Goal: Transaction & Acquisition: Purchase product/service

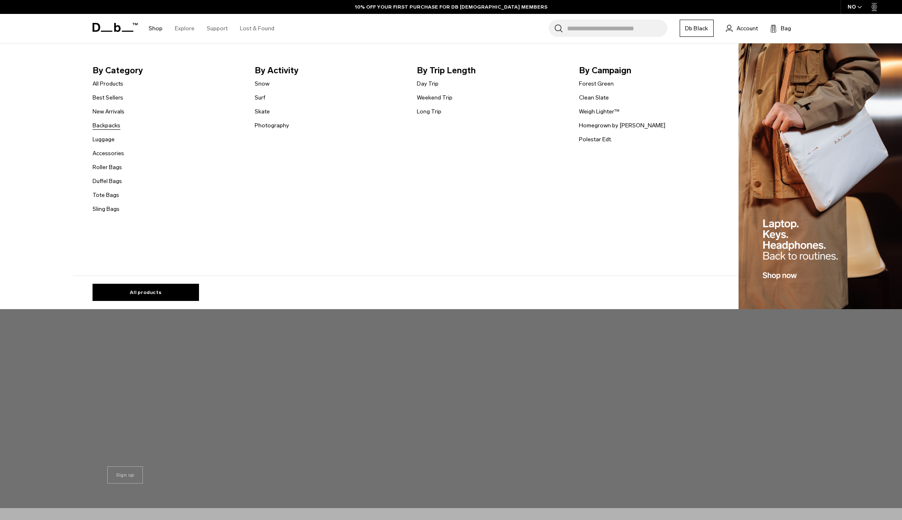
click at [102, 124] on link "Backpacks" at bounding box center [107, 125] width 28 height 9
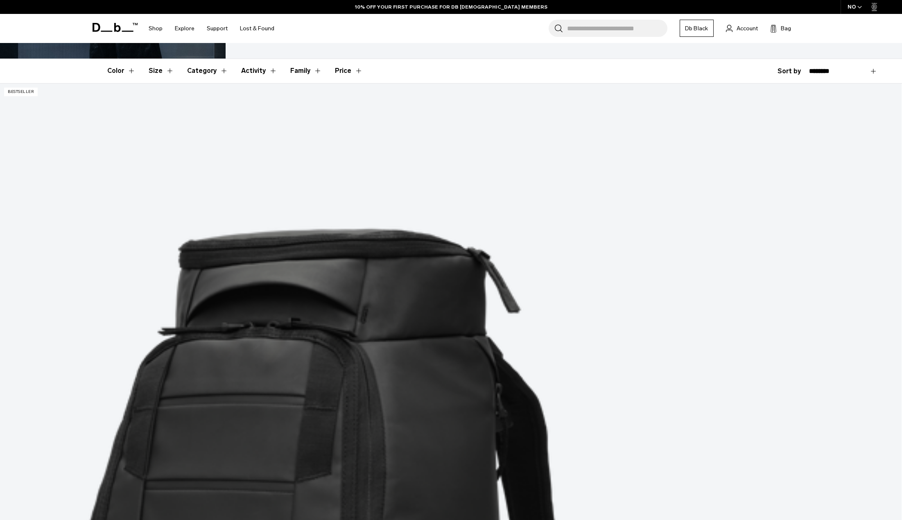
scroll to position [164, 0]
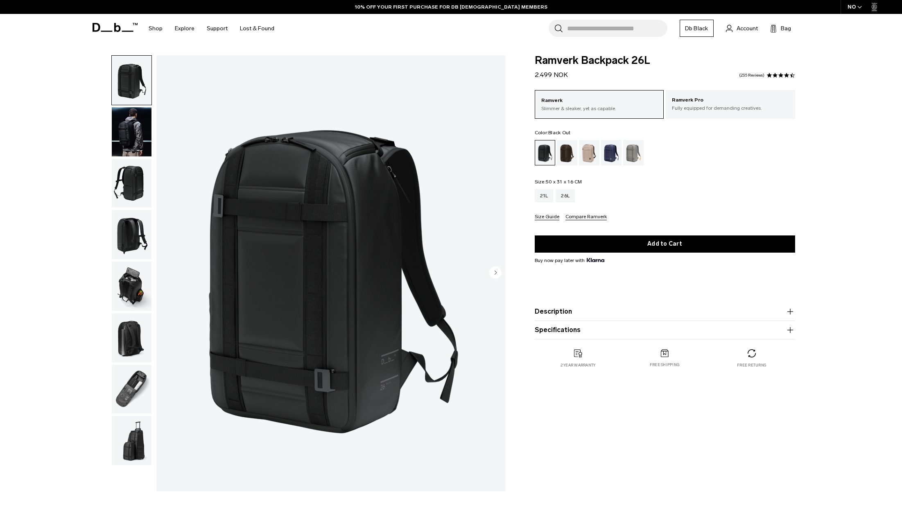
click at [134, 127] on img "button" at bounding box center [132, 131] width 40 height 49
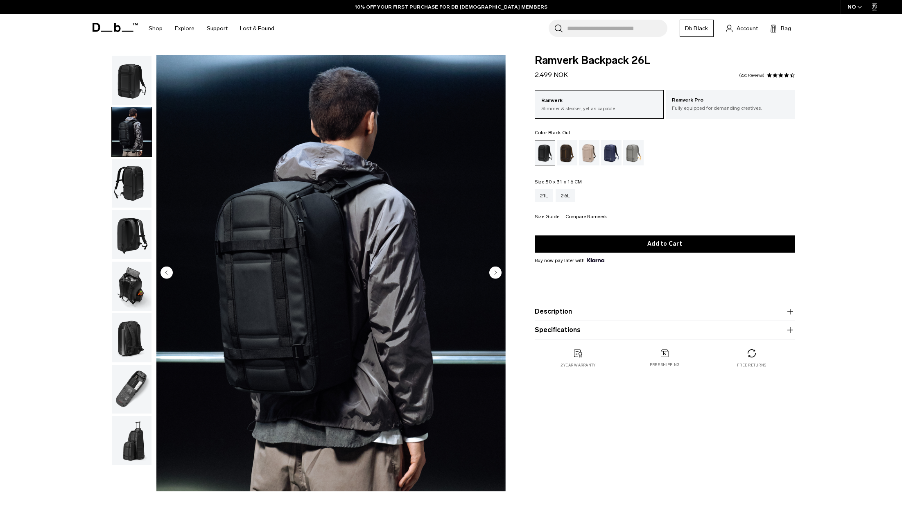
click at [496, 271] on circle "Next slide" at bounding box center [495, 272] width 12 height 12
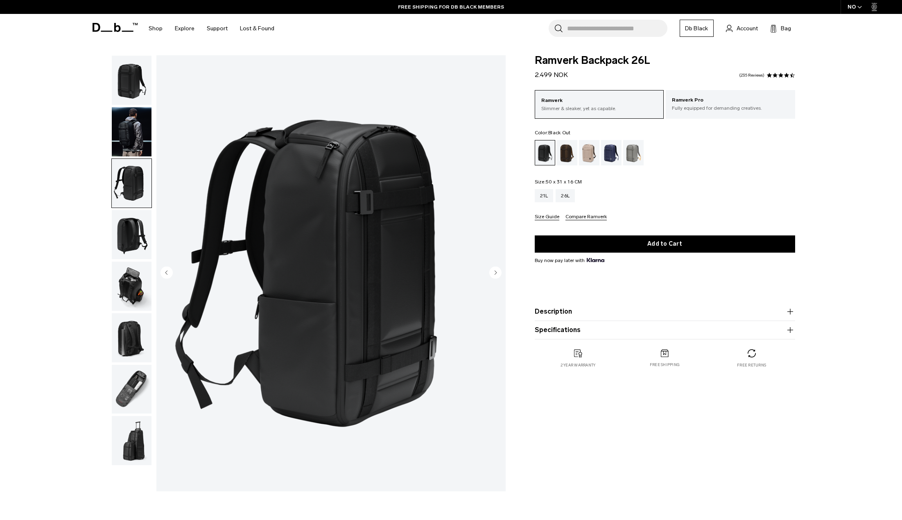
click at [496, 271] on circle "Next slide" at bounding box center [495, 272] width 12 height 12
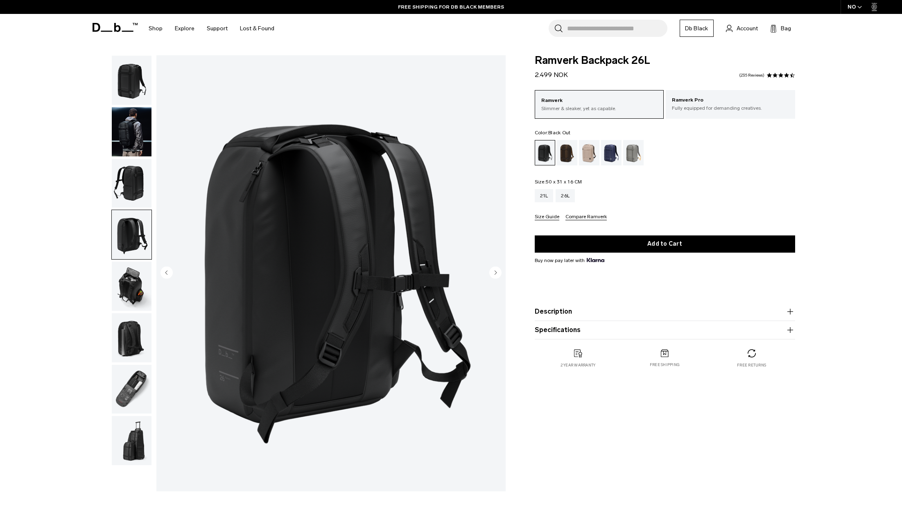
click at [496, 271] on circle "Next slide" at bounding box center [495, 272] width 12 height 12
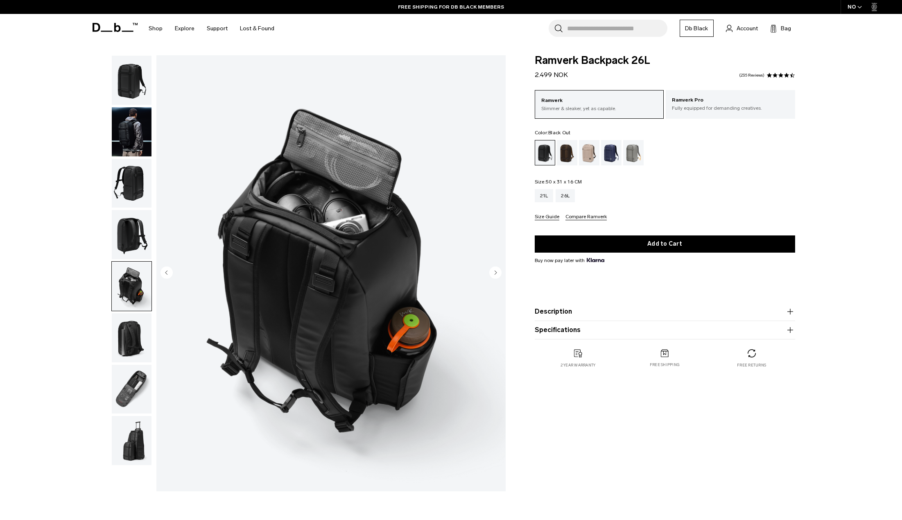
click at [496, 271] on circle "Next slide" at bounding box center [495, 272] width 12 height 12
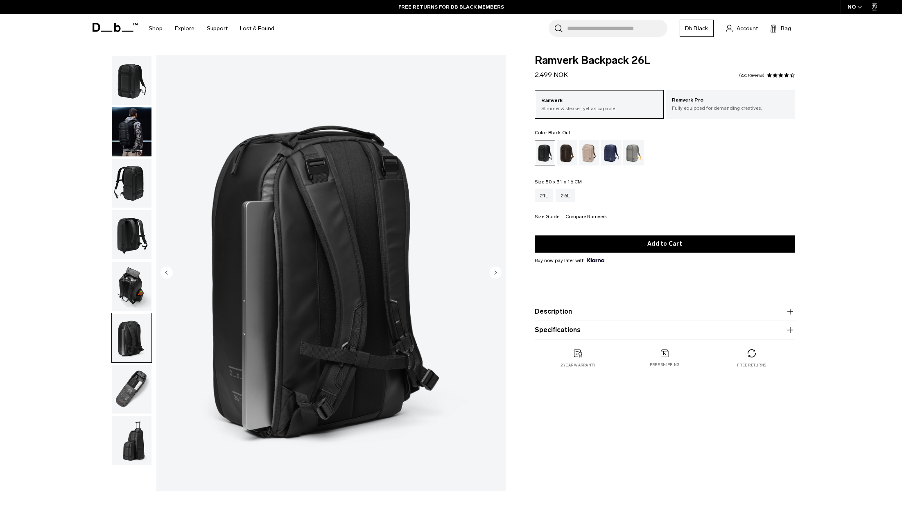
click at [496, 271] on circle "Next slide" at bounding box center [495, 272] width 12 height 12
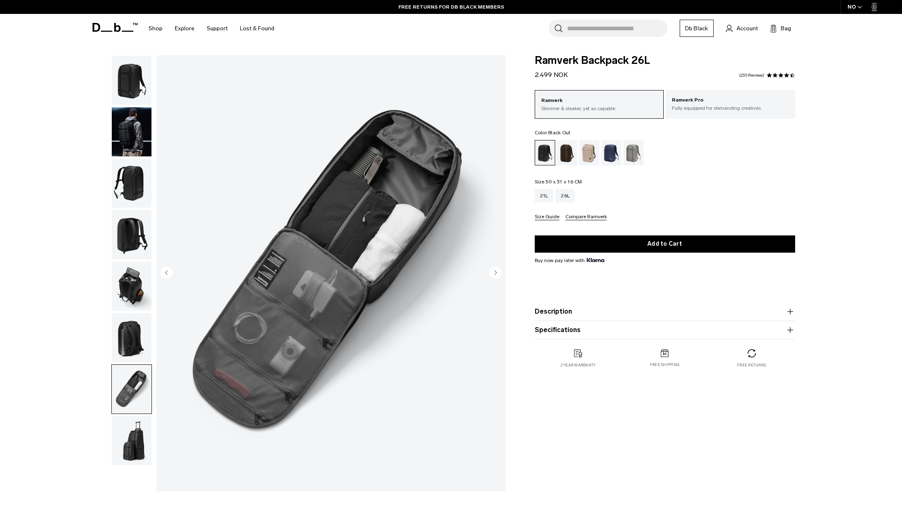
click at [496, 271] on circle "Next slide" at bounding box center [495, 272] width 12 height 12
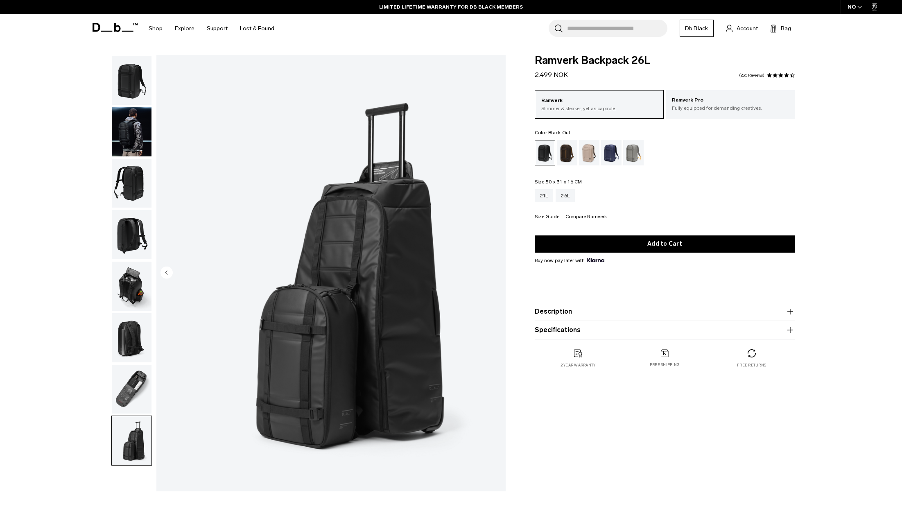
click at [165, 270] on circle "Previous slide" at bounding box center [167, 272] width 12 height 12
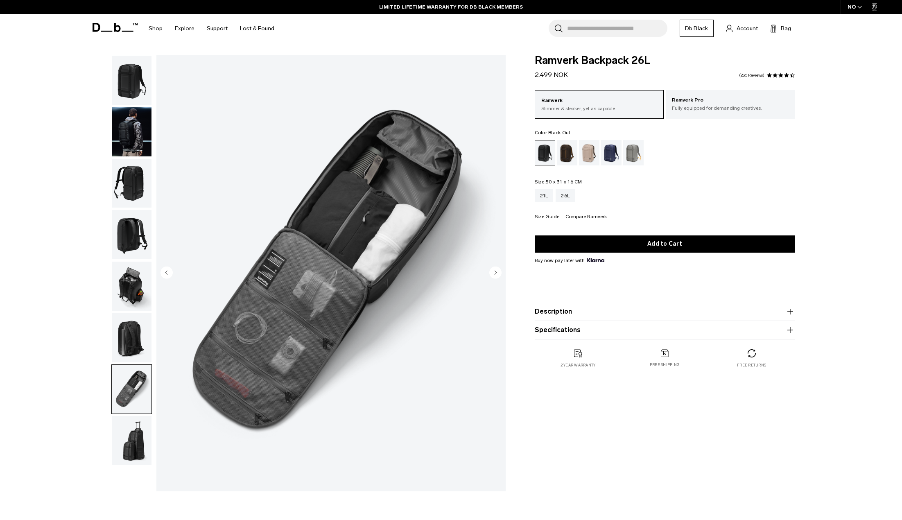
click at [165, 270] on circle "Previous slide" at bounding box center [167, 272] width 12 height 12
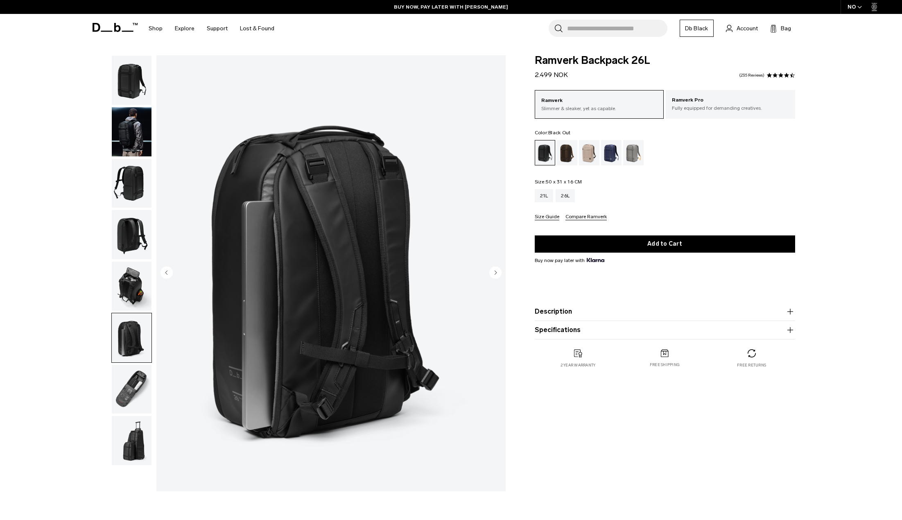
click at [303, 277] on img "6 / 8" at bounding box center [330, 273] width 349 height 436
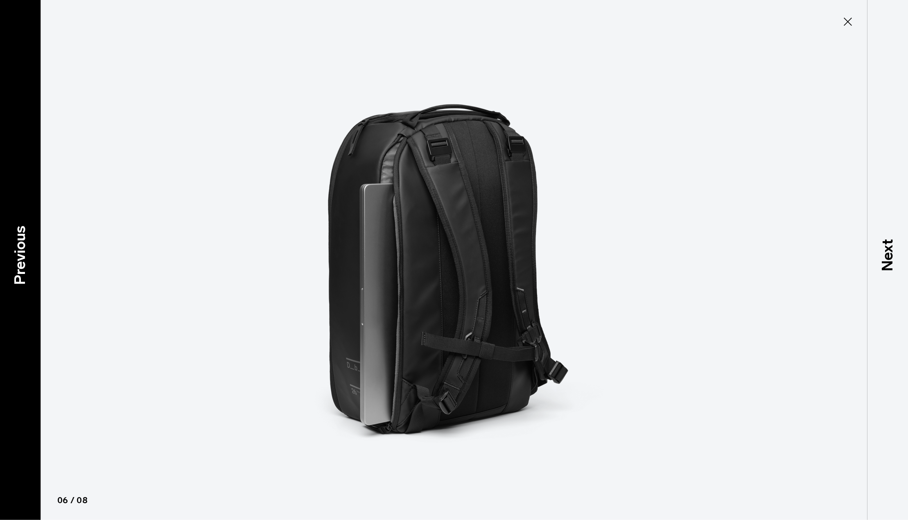
click at [31, 290] on div "Previous" at bounding box center [20, 260] width 41 height 520
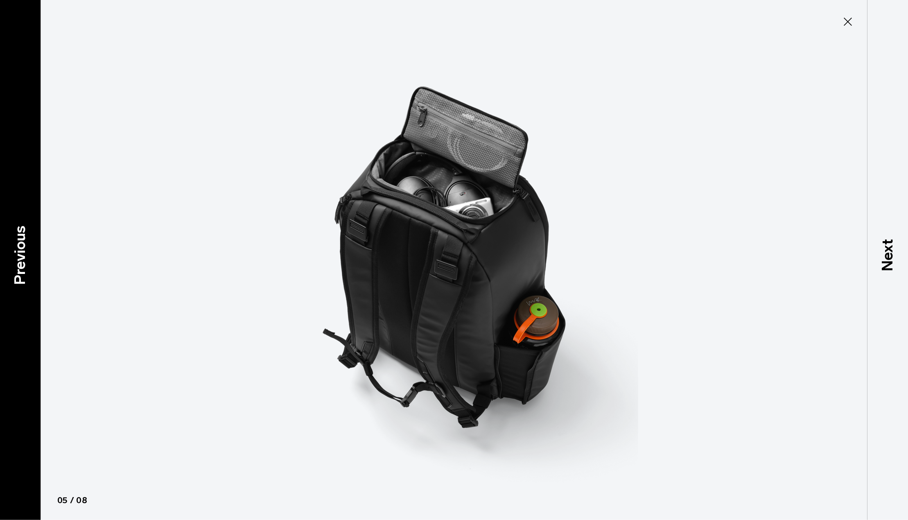
click at [31, 290] on div "Previous" at bounding box center [20, 260] width 41 height 520
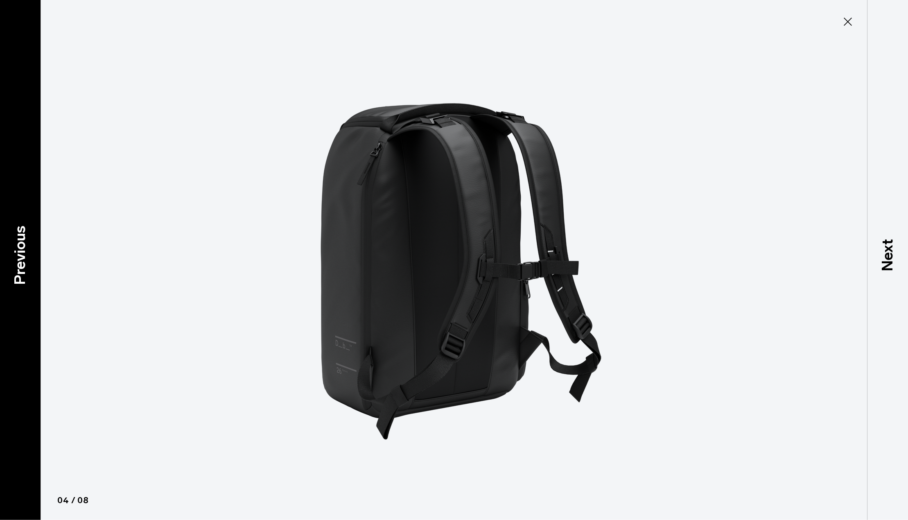
click at [31, 290] on div "Previous" at bounding box center [20, 260] width 41 height 520
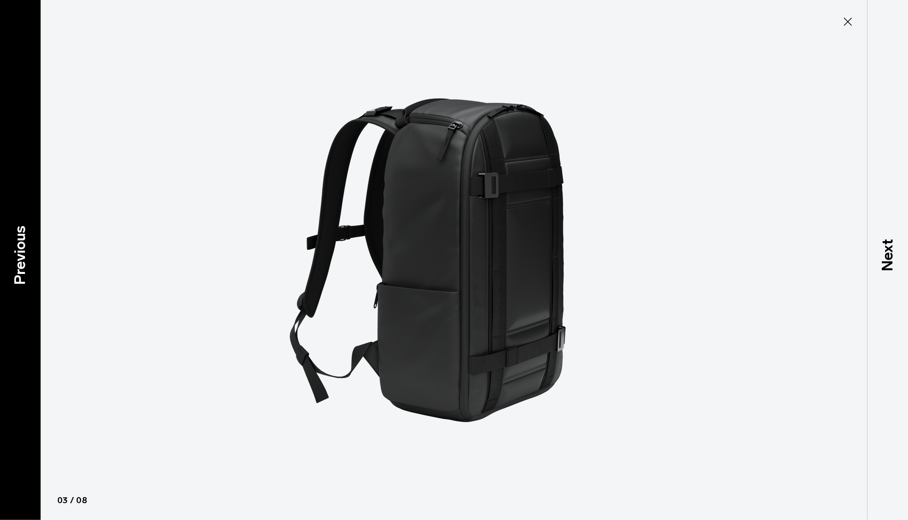
click at [31, 290] on div "Previous" at bounding box center [20, 260] width 41 height 520
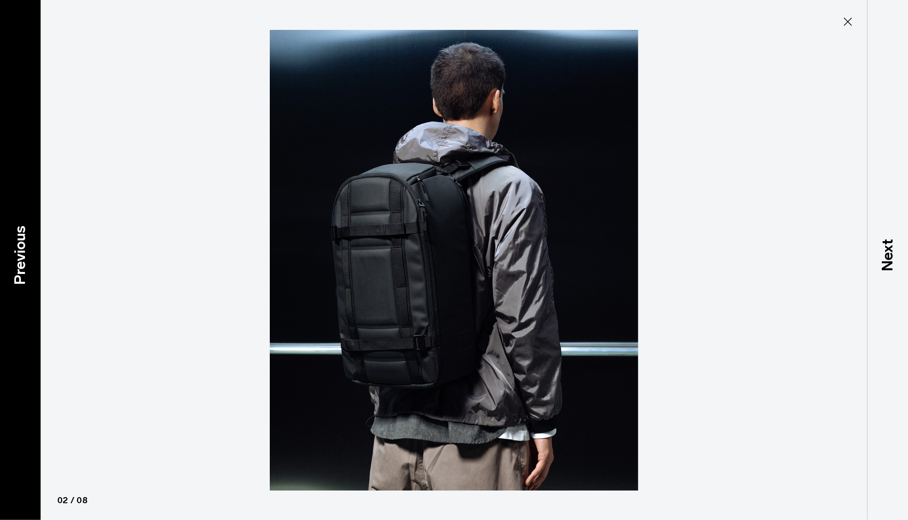
click at [31, 290] on div "Previous" at bounding box center [20, 260] width 41 height 520
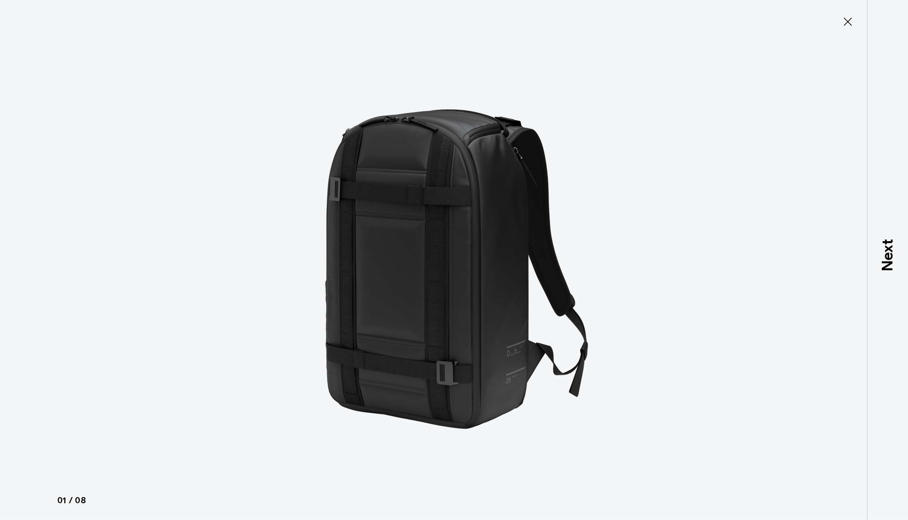
click at [31, 290] on div at bounding box center [454, 260] width 908 height 520
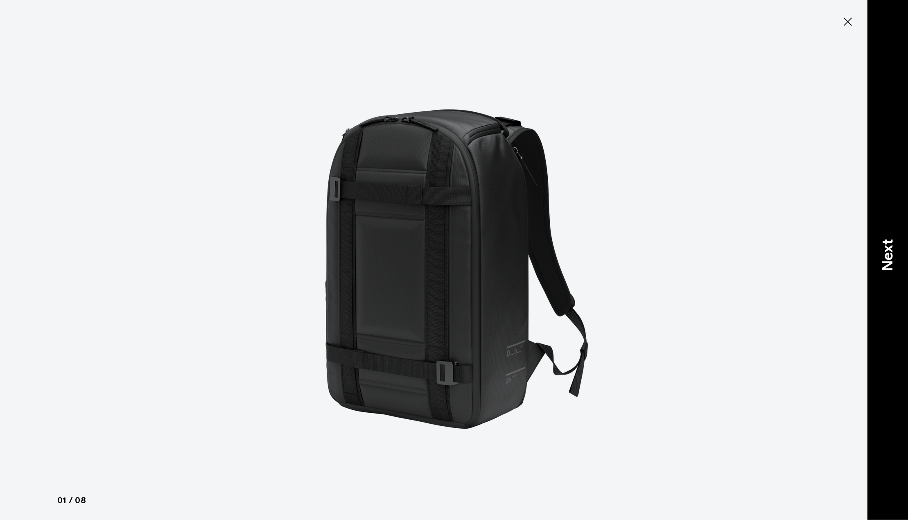
click at [891, 259] on p "Next" at bounding box center [888, 255] width 22 height 32
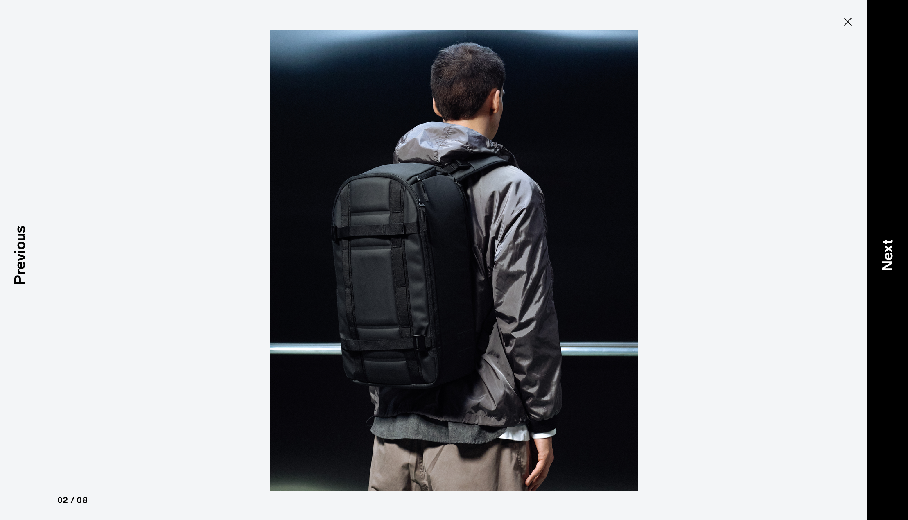
click at [891, 259] on p "Next" at bounding box center [888, 255] width 22 height 32
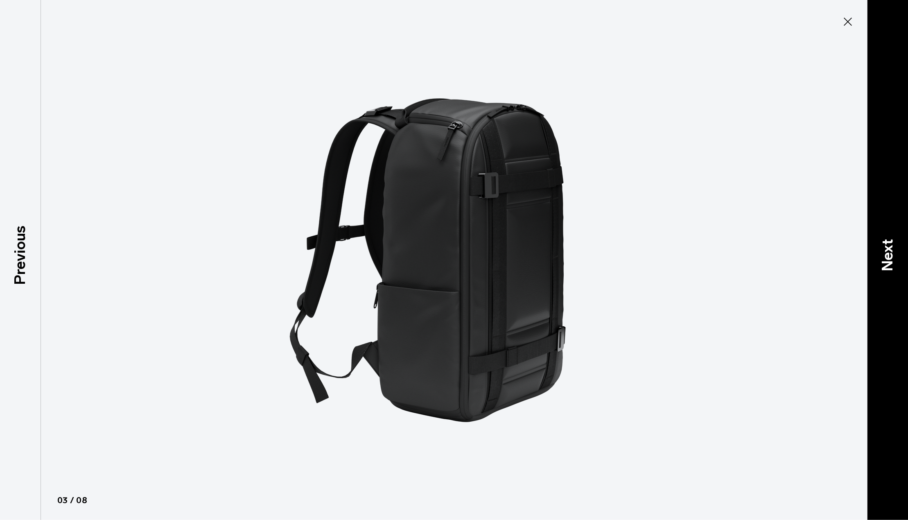
click at [891, 259] on p "Next" at bounding box center [888, 255] width 22 height 32
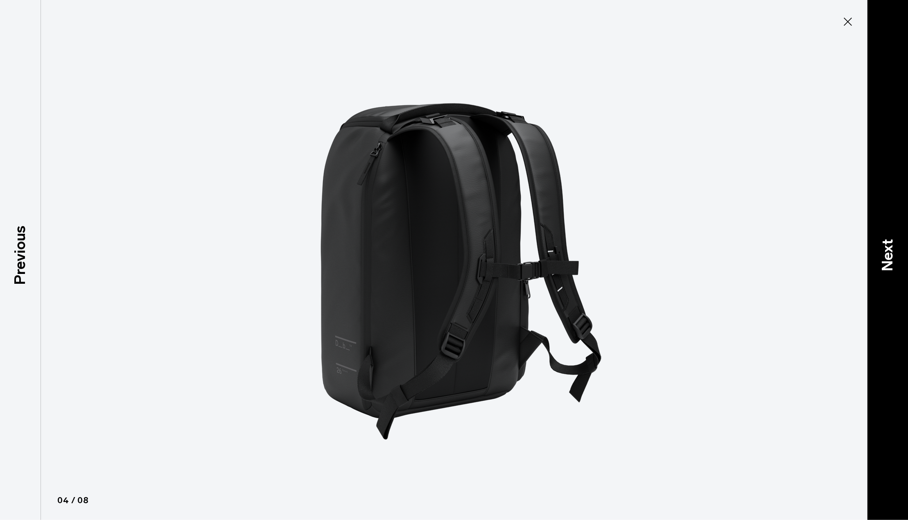
click at [891, 259] on p "Next" at bounding box center [888, 255] width 22 height 32
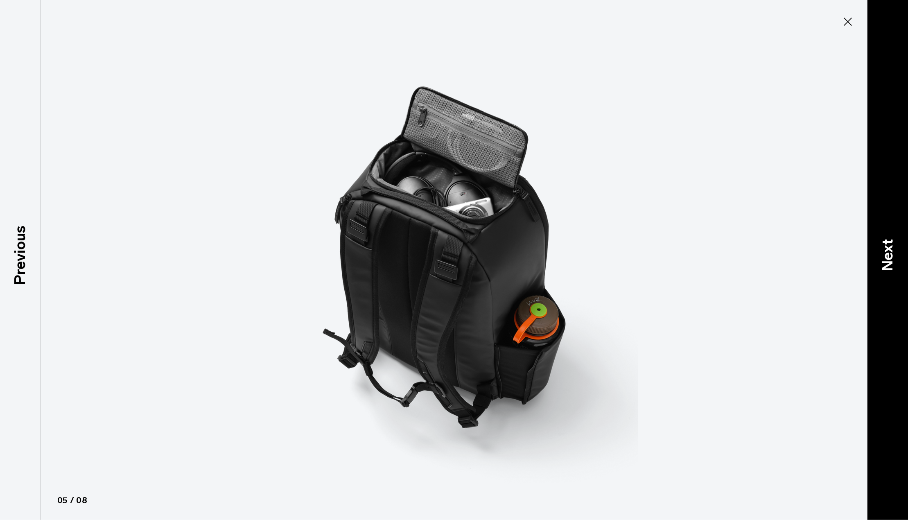
click at [891, 259] on p "Next" at bounding box center [888, 255] width 22 height 32
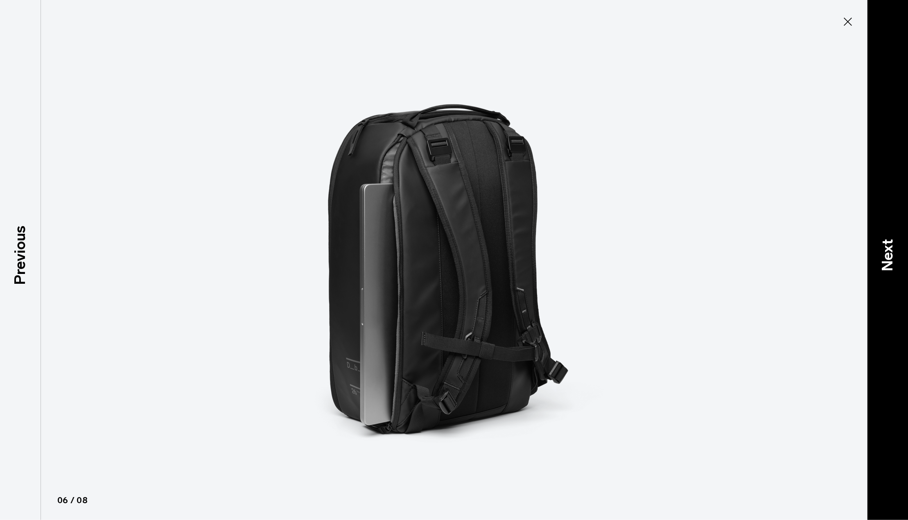
click at [891, 259] on p "Next" at bounding box center [888, 255] width 22 height 32
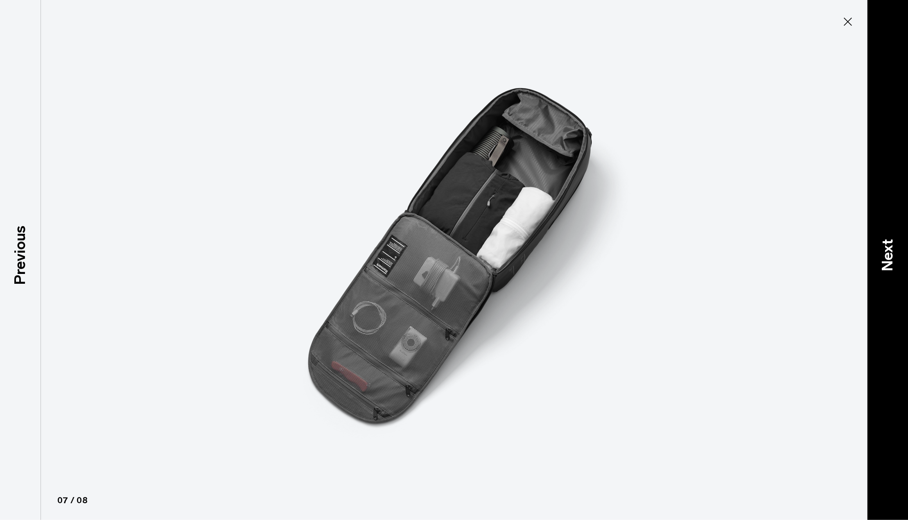
click at [891, 259] on p "Next" at bounding box center [888, 255] width 22 height 32
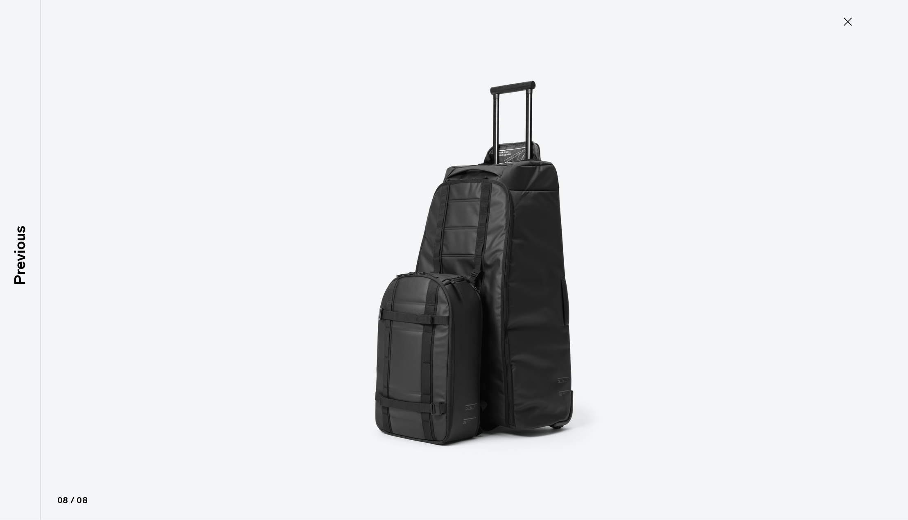
click at [847, 21] on icon at bounding box center [848, 22] width 8 height 8
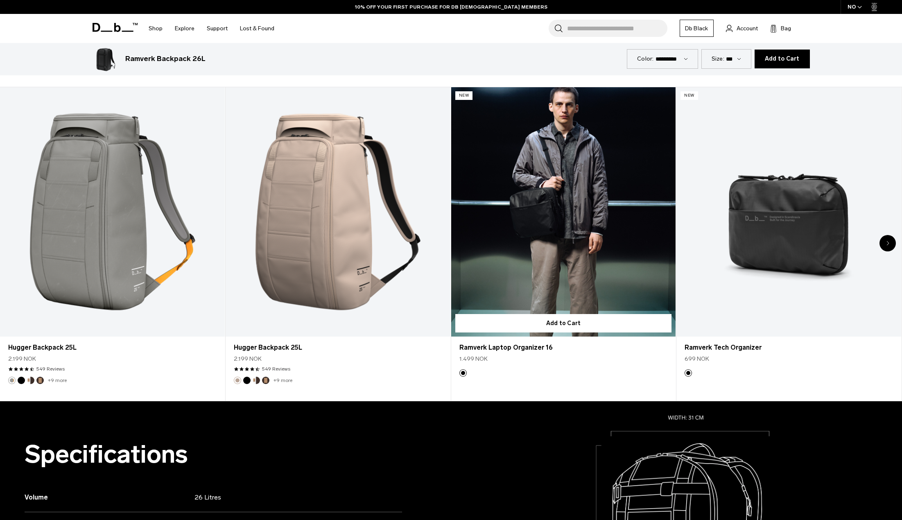
scroll to position [491, 0]
